Goal: Transaction & Acquisition: Purchase product/service

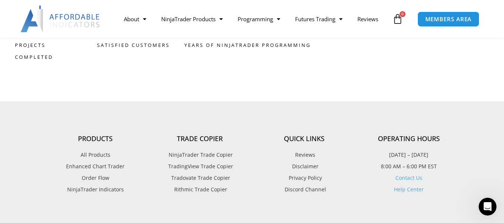
scroll to position [2050, 0]
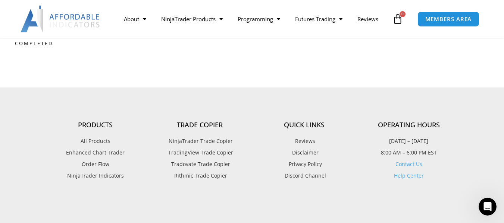
click at [206, 141] on span "NinjaTrader Trade Copier" at bounding box center [200, 141] width 66 height 10
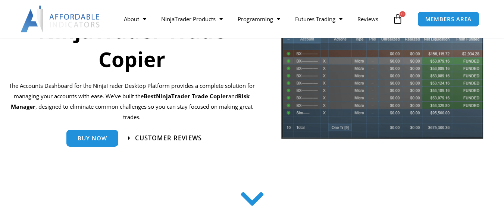
scroll to position [100, 0]
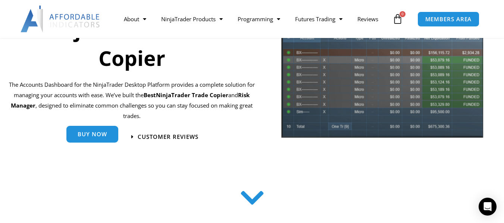
click at [96, 137] on span "Buy Now" at bounding box center [92, 135] width 29 height 6
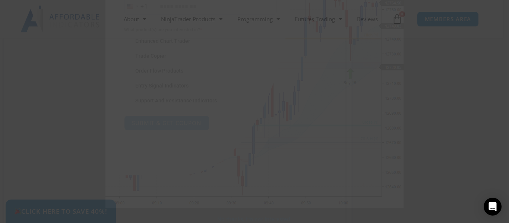
scroll to position [178, 0]
